Goal: Information Seeking & Learning: Check status

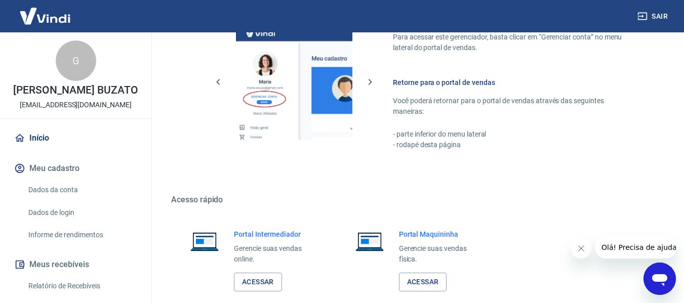
scroll to position [528, 0]
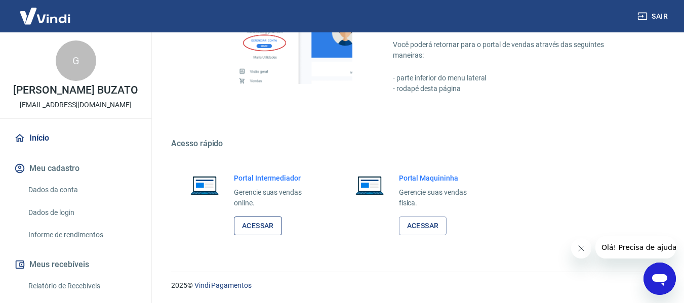
click at [266, 228] on link "Acessar" at bounding box center [258, 226] width 48 height 19
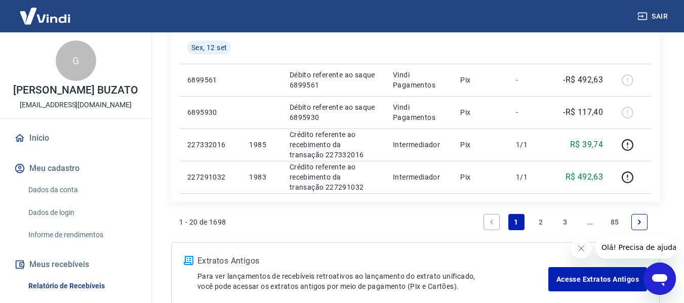
scroll to position [973, 0]
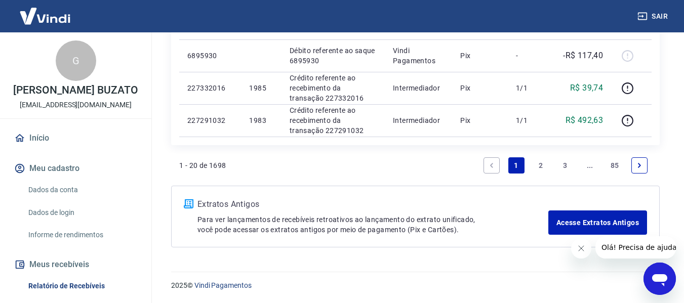
click at [540, 167] on link "2" at bounding box center [541, 166] width 16 height 16
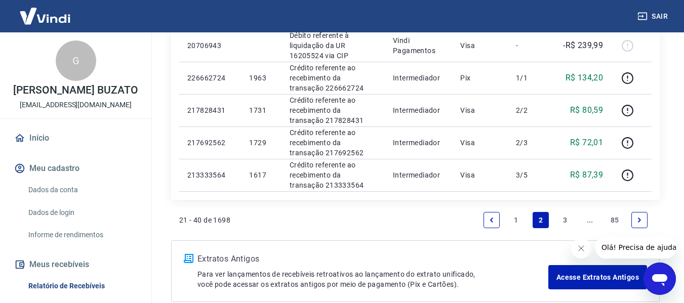
scroll to position [858, 0]
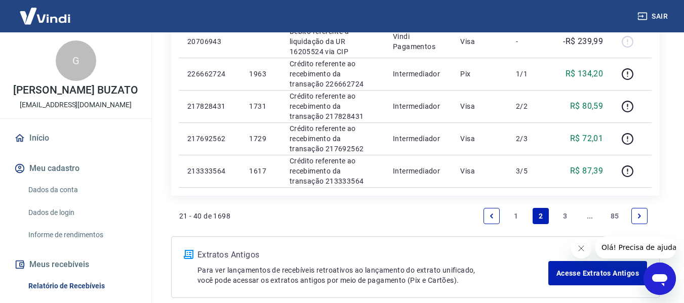
click at [565, 216] on link "3" at bounding box center [566, 216] width 16 height 16
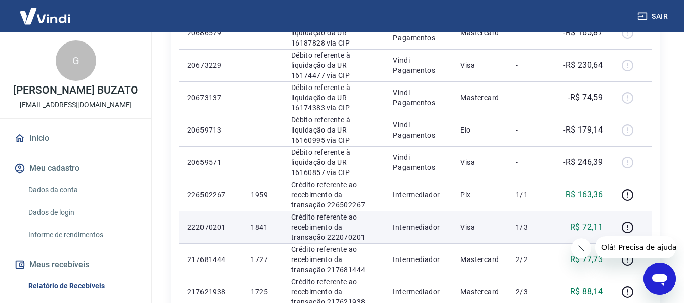
scroll to position [355, 0]
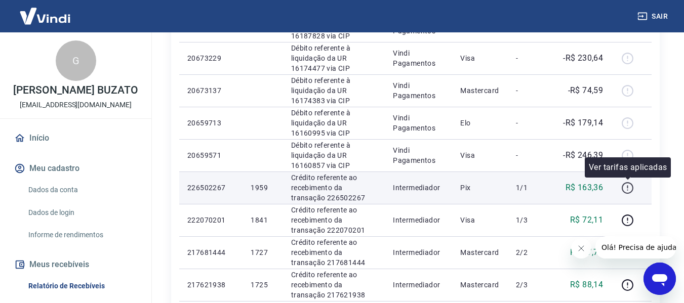
click at [627, 188] on icon "button" at bounding box center [628, 188] width 13 height 13
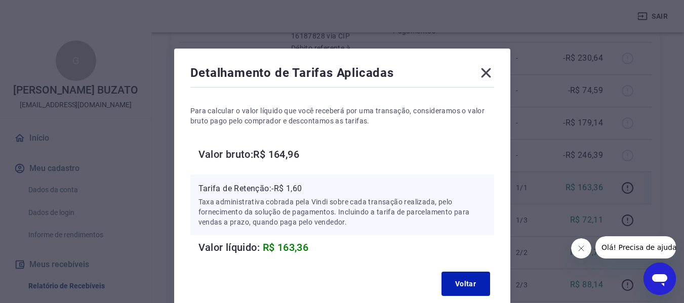
click at [485, 69] on icon at bounding box center [486, 73] width 16 height 16
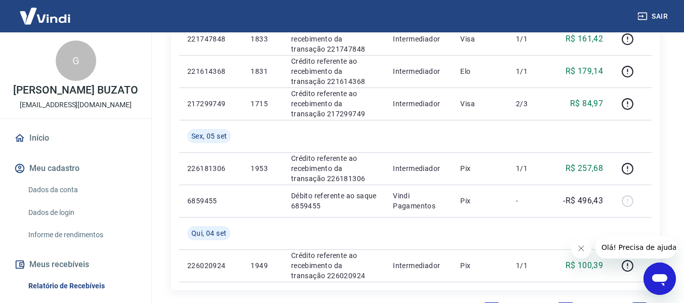
scroll to position [861, 0]
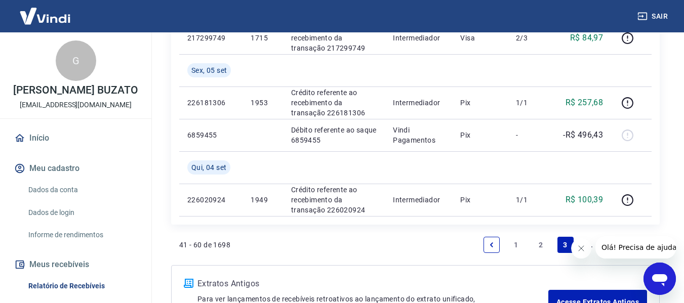
click at [540, 245] on link "2" at bounding box center [541, 245] width 16 height 16
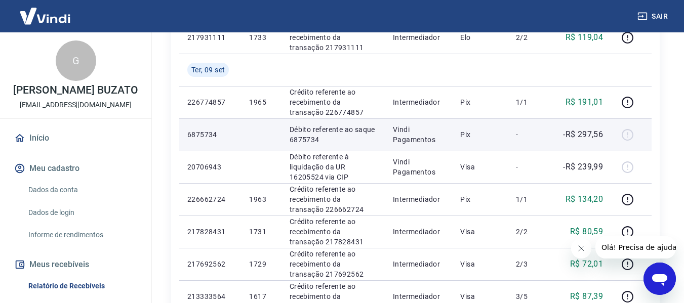
scroll to position [756, 0]
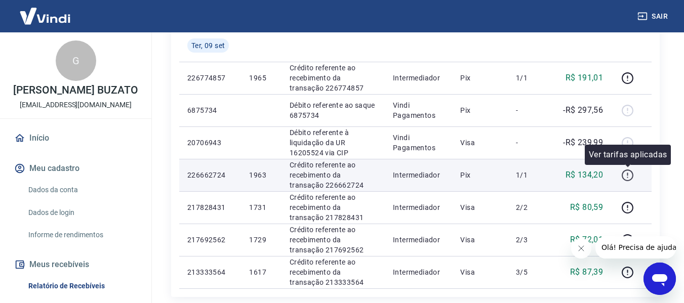
click at [626, 174] on icon "button" at bounding box center [628, 175] width 13 height 13
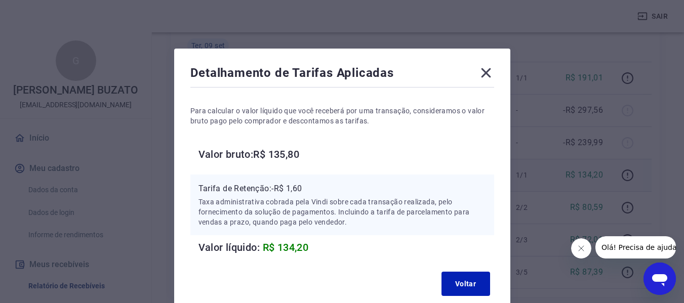
click at [485, 71] on icon at bounding box center [486, 73] width 10 height 10
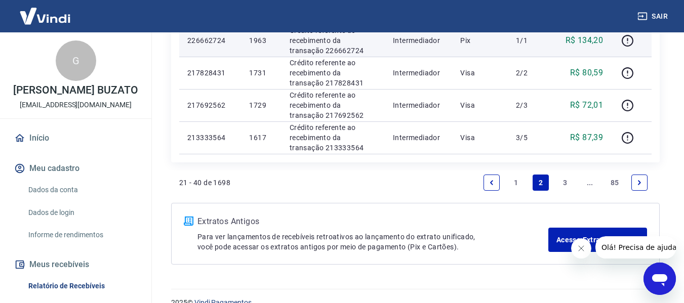
scroll to position [908, 0]
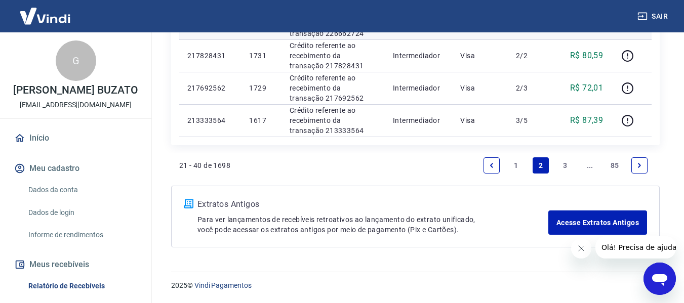
click at [566, 167] on link "3" at bounding box center [566, 166] width 16 height 16
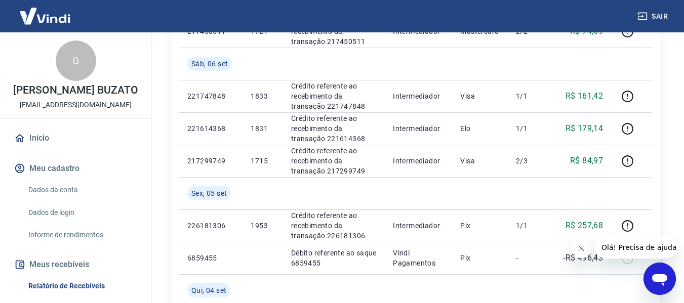
scroll to position [789, 0]
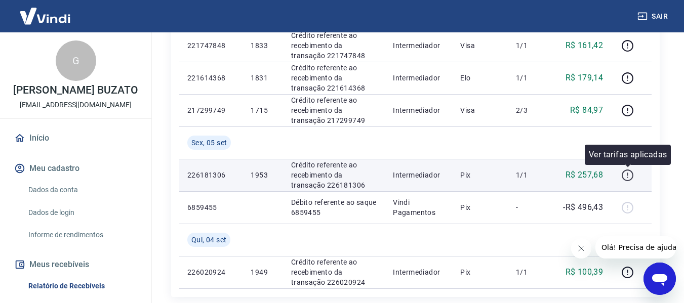
click at [631, 173] on icon "button" at bounding box center [628, 175] width 13 height 13
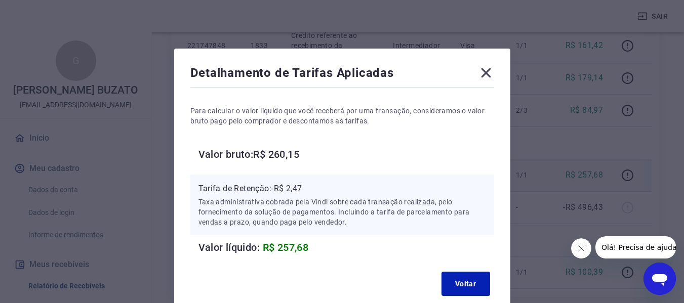
click at [488, 75] on icon at bounding box center [486, 73] width 10 height 10
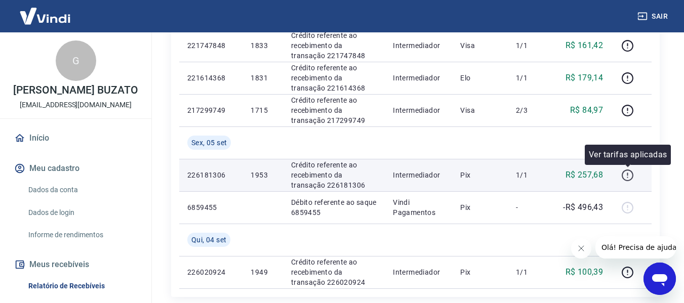
click at [629, 180] on icon "button" at bounding box center [628, 175] width 13 height 13
